Goal: Navigation & Orientation: Find specific page/section

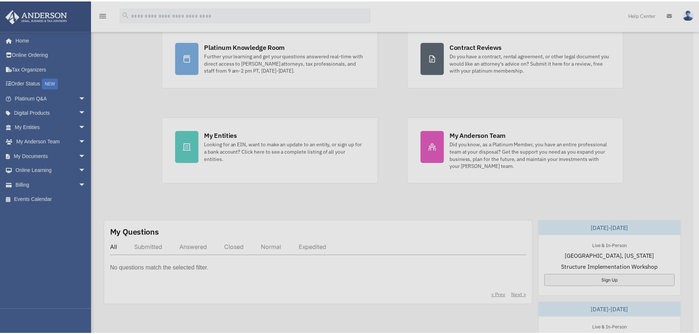
scroll to position [110, 0]
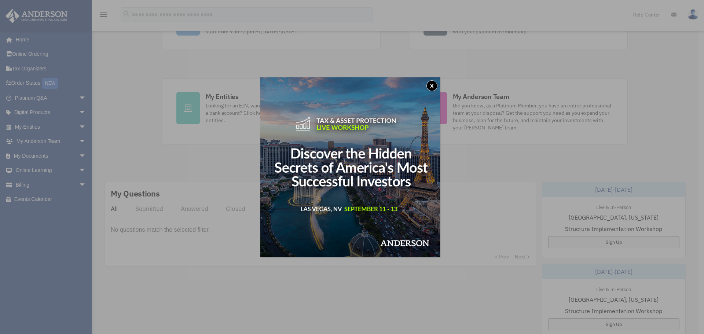
click at [431, 83] on button "x" at bounding box center [432, 85] width 11 height 11
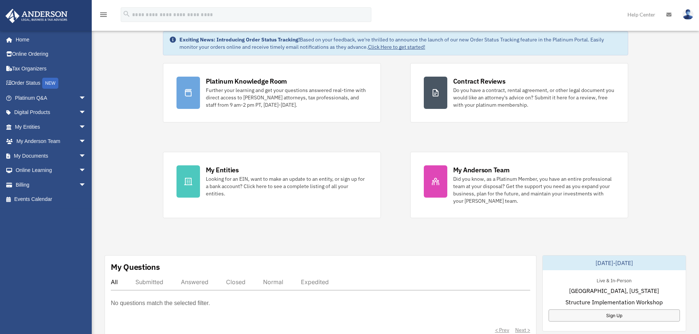
scroll to position [0, 0]
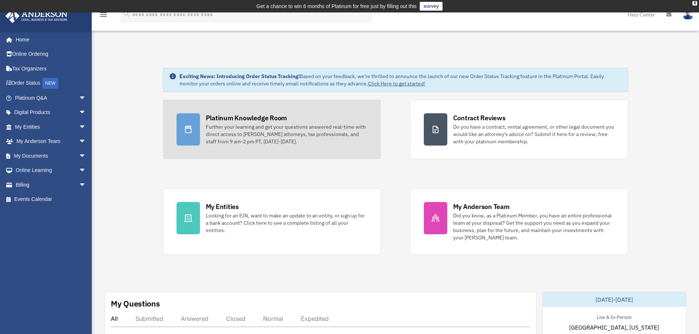
click at [216, 117] on div "Platinum Knowledge Room" at bounding box center [246, 117] width 81 height 9
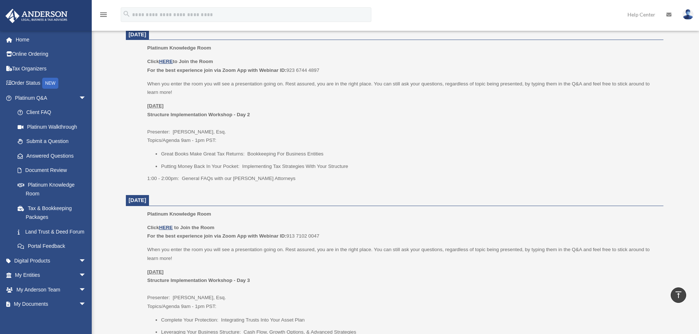
scroll to position [477, 0]
click at [79, 268] on span "arrow_drop_down" at bounding box center [86, 261] width 15 height 15
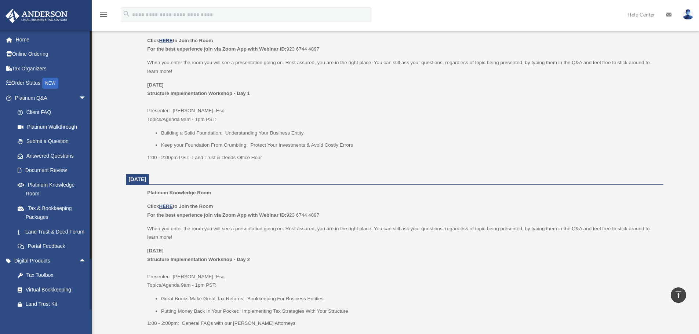
scroll to position [220, 0]
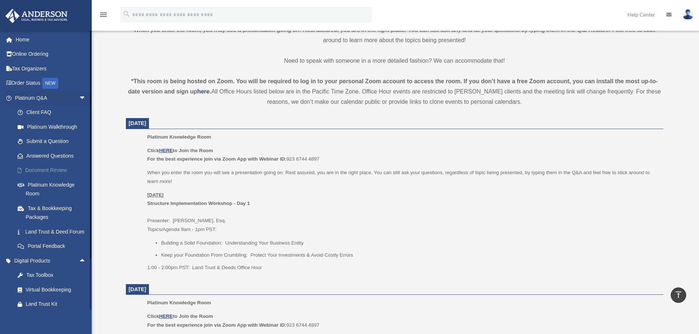
click at [39, 170] on link "Document Review" at bounding box center [53, 170] width 87 height 15
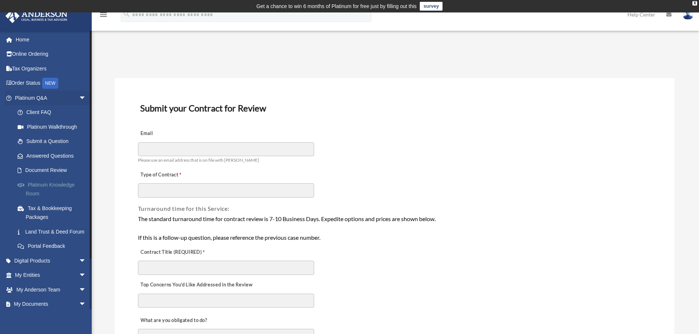
scroll to position [37, 0]
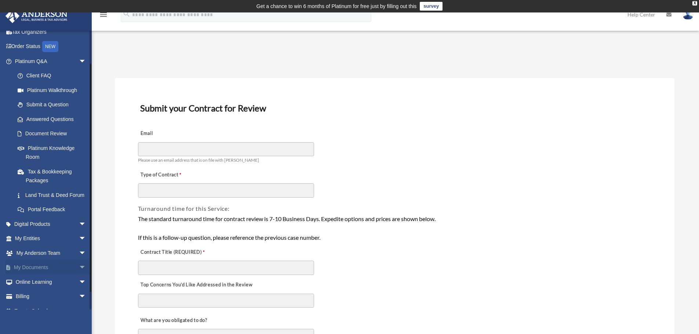
click at [79, 276] on span "arrow_drop_down" at bounding box center [86, 268] width 15 height 15
click at [30, 289] on link "Box" at bounding box center [53, 282] width 87 height 15
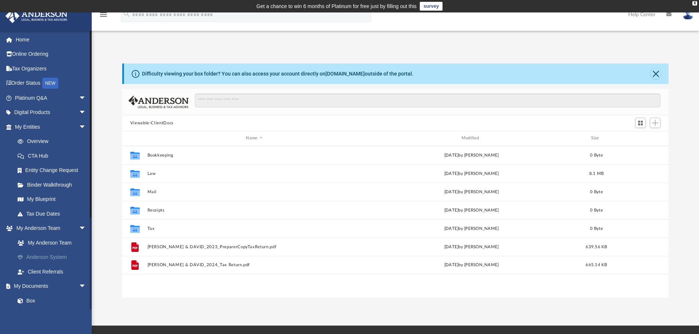
scroll to position [161, 541]
click at [21, 41] on link "Home" at bounding box center [51, 39] width 92 height 15
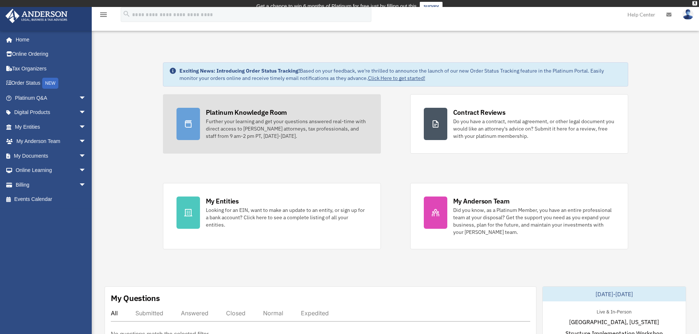
click at [236, 108] on link "Platinum Knowledge Room Further your learning and get your questions answered r…" at bounding box center [272, 123] width 218 height 59
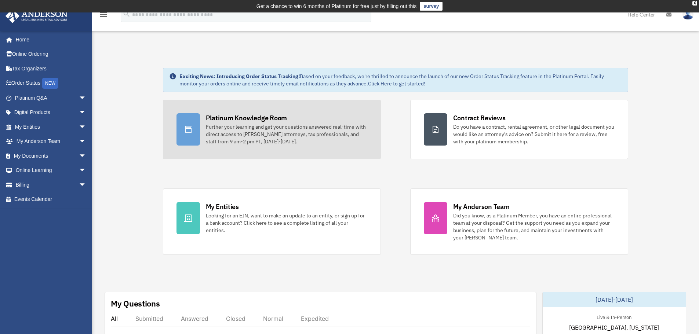
click at [239, 120] on div "Platinum Knowledge Room" at bounding box center [246, 117] width 81 height 9
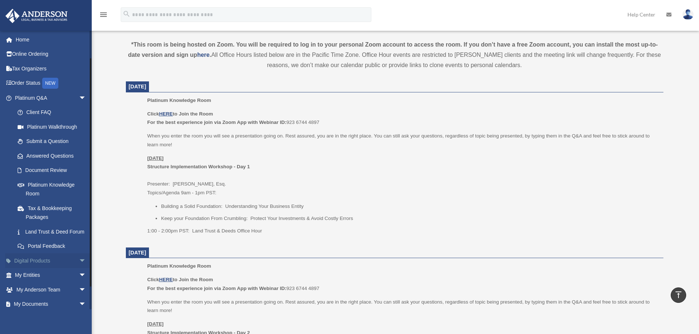
scroll to position [56, 0]
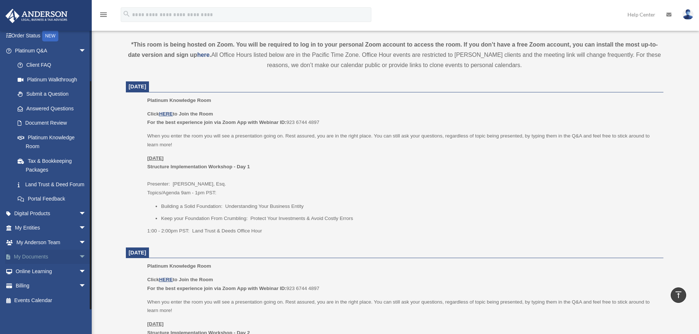
click at [79, 255] on span "arrow_drop_down" at bounding box center [86, 257] width 15 height 15
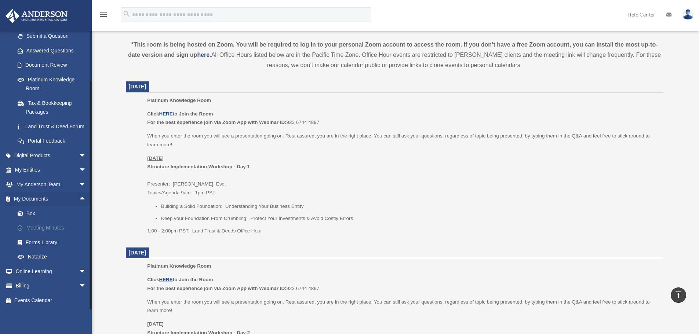
scroll to position [114, 0]
click at [79, 270] on span "arrow_drop_down" at bounding box center [86, 271] width 15 height 15
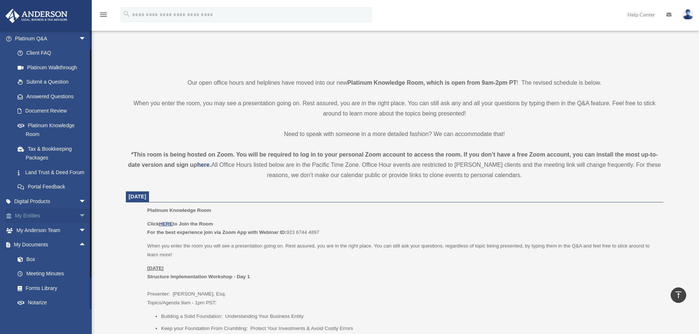
scroll to position [48, 0]
